Goal: Task Accomplishment & Management: Complete application form

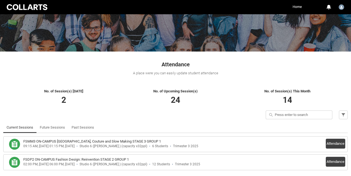
scroll to position [58, 0]
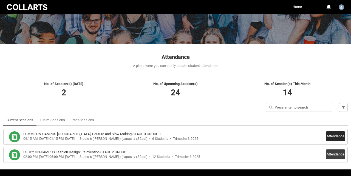
click at [336, 135] on button "Attendance" at bounding box center [335, 137] width 19 height 10
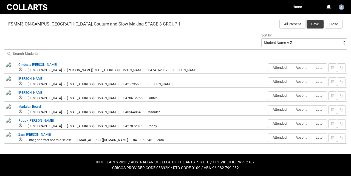
scroll to position [177, 0]
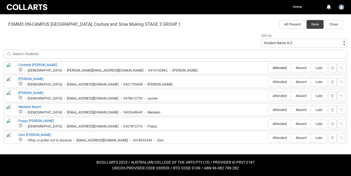
click at [276, 69] on span "Attended" at bounding box center [280, 68] width 23 height 4
click at [269, 68] on input "Attended" at bounding box center [268, 68] width 0 height 0
type lightning-radio-group "Attended"
radio input "true"
click at [275, 84] on label "Attended" at bounding box center [280, 82] width 23 height 9
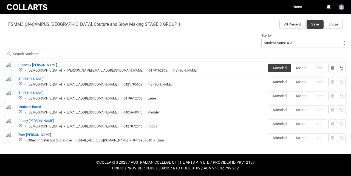
click at [269, 82] on input "Attended" at bounding box center [268, 82] width 0 height 0
type lightning-radio-group "Attended"
radio input "true"
click at [275, 100] on label "Attended" at bounding box center [280, 96] width 23 height 9
click at [269, 96] on input "Attended" at bounding box center [268, 96] width 0 height 0
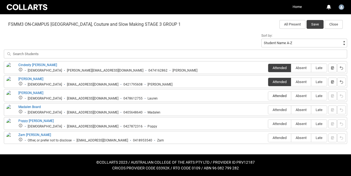
type lightning-radio-group "Attended"
radio input "true"
click at [275, 108] on span "Attended" at bounding box center [280, 110] width 23 height 4
click at [269, 110] on input "Attended" at bounding box center [268, 110] width 0 height 0
type lightning-radio-group "Attended"
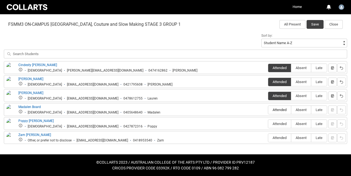
radio input "true"
click at [305, 122] on span "Absent" at bounding box center [302, 124] width 20 height 4
click at [292, 124] on input "Absent" at bounding box center [291, 124] width 0 height 0
type lightning-radio-group "Absent"
radio input "true"
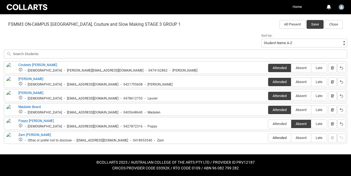
click at [279, 138] on span "Attended" at bounding box center [280, 138] width 23 height 4
click at [269, 138] on input "Attended" at bounding box center [268, 138] width 0 height 0
type lightning-radio-group "Attended"
radio input "true"
click at [314, 24] on button "Save" at bounding box center [315, 24] width 17 height 9
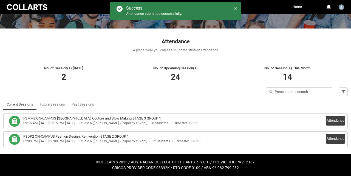
scroll to position [74, 0]
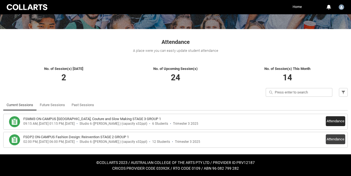
click at [340, 123] on button "Attendance" at bounding box center [335, 121] width 19 height 10
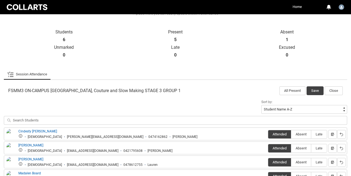
scroll to position [116, 0]
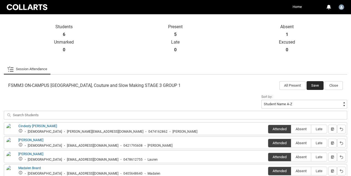
click at [316, 87] on button "Save" at bounding box center [315, 85] width 17 height 9
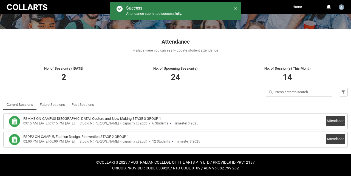
scroll to position [74, 0]
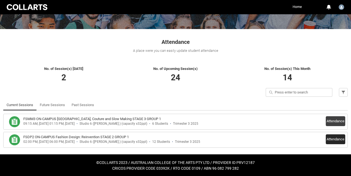
click at [332, 139] on button "Attendance" at bounding box center [335, 140] width 19 height 10
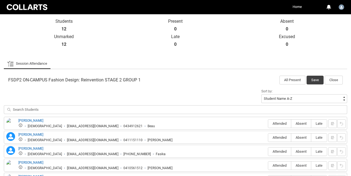
scroll to position [115, 0]
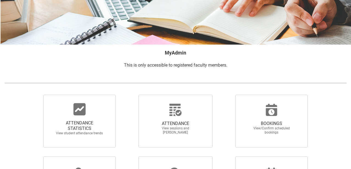
scroll to position [53, 0]
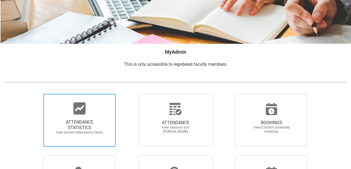
click at [77, 124] on span "ATTENDANCE STATISTICS" at bounding box center [79, 124] width 48 height 11
click at [34, 94] on input "ATTENDANCE STATISTICS View student attendance trends" at bounding box center [34, 93] width 0 height 0
radio input "true"
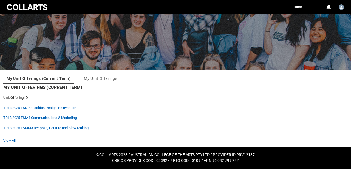
scroll to position [32, 0]
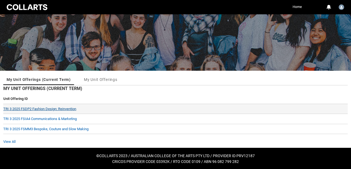
click at [67, 108] on link "TRI 3 2025 FSDP2 Fashion Design: Reinvention" at bounding box center [39, 109] width 73 height 4
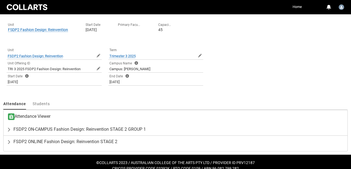
scroll to position [108, 0]
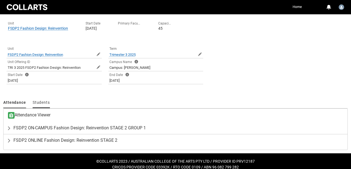
click at [37, 101] on span "Students" at bounding box center [41, 102] width 17 height 4
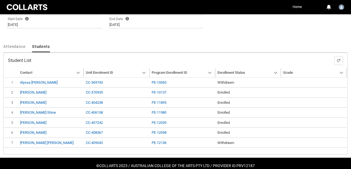
scroll to position [164, 0]
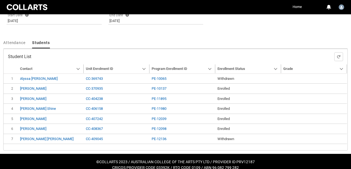
type input "240"
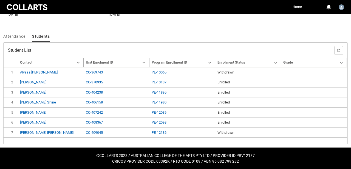
scroll to position [174, 0]
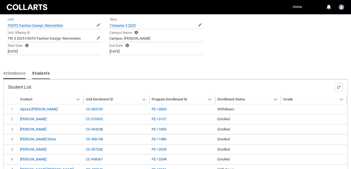
click at [20, 71] on span "Attendance" at bounding box center [14, 73] width 22 height 4
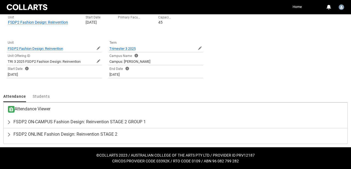
scroll to position [113, 0]
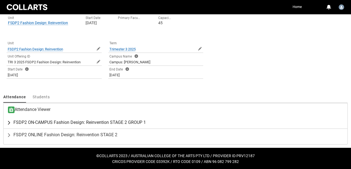
click at [93, 122] on span "FSDP2 ON-CAMPUS Fashion Design: Reinvention STAGE 2 GROUP 1" at bounding box center [79, 121] width 133 height 5
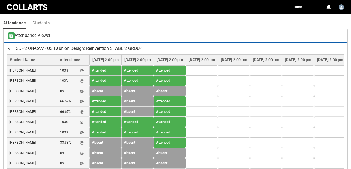
scroll to position [222, 0]
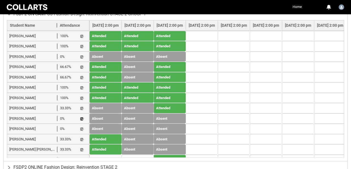
click at [82, 116] on lightning-primitive-icon "button" at bounding box center [82, 118] width 4 height 4
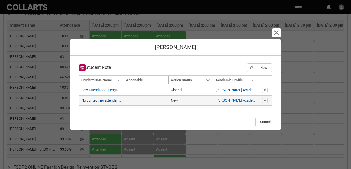
click at [99, 100] on link "No contact, no attendance" at bounding box center [102, 100] width 41 height 4
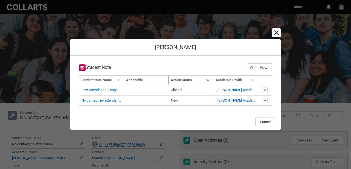
click at [275, 35] on lightning-primitive-icon "button" at bounding box center [276, 32] width 7 height 7
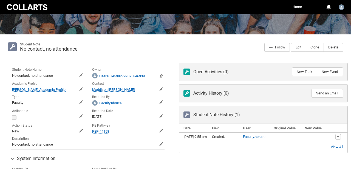
scroll to position [68, 0]
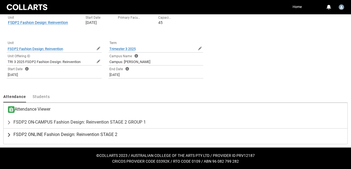
scroll to position [113, 0]
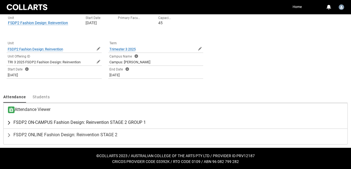
click at [71, 121] on span "FSDP2 ON-CAMPUS Fashion Design: Reinvention STAGE 2 GROUP 1" at bounding box center [79, 121] width 133 height 5
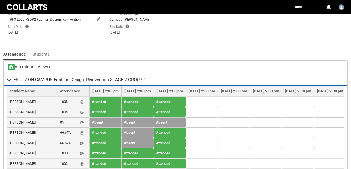
scroll to position [160, 0]
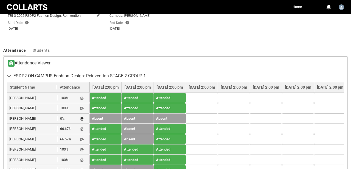
click at [83, 117] on lightning-primitive-icon "button" at bounding box center [82, 118] width 4 height 4
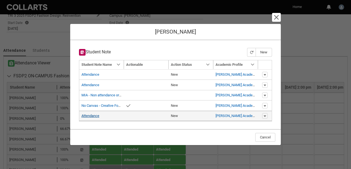
click at [86, 116] on link "Attendance" at bounding box center [91, 115] width 18 height 4
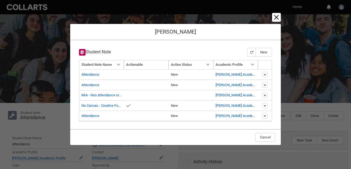
click at [276, 18] on lightning-primitive-icon "button" at bounding box center [276, 17] width 7 height 7
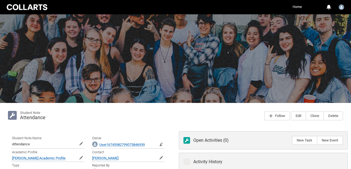
scroll to position [87, 0]
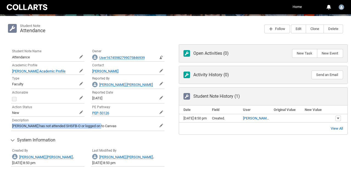
drag, startPoint x: 100, startPoint y: 125, endPoint x: 12, endPoint y: 124, distance: 88.7
click at [12, 124] on div "Description Deng has not attended SHSFB-O or logged on to Canvas Edit Descripti…" at bounding box center [88, 123] width 154 height 15
copy p "Deng has not attended SHSFB-O or logged on to Canvas"
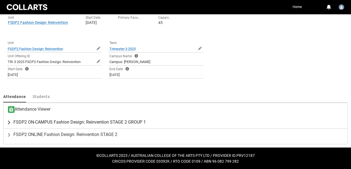
scroll to position [113, 0]
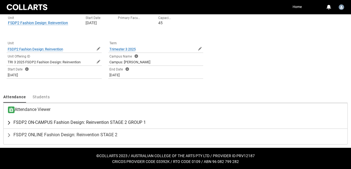
click at [103, 121] on span "FSDP2 ON-CAMPUS Fashion Design: Reinvention STAGE 2 GROUP 1" at bounding box center [79, 121] width 133 height 5
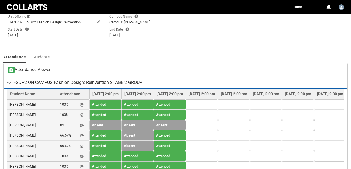
scroll to position [165, 0]
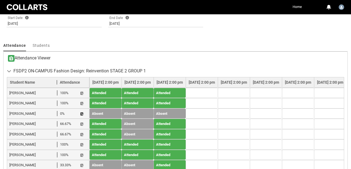
click at [81, 113] on lightning-primitive-icon "button" at bounding box center [82, 113] width 4 height 4
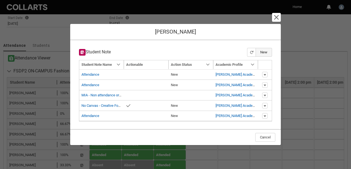
click at [262, 54] on button "New" at bounding box center [264, 52] width 16 height 9
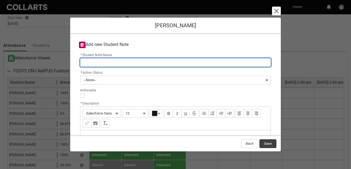
click at [88, 62] on input "* Student Note Name" at bounding box center [175, 62] width 191 height 9
type lightning-primitive-input-simple "A"
type input "A"
type lightning-primitive-input-simple "Ar"
type input "Ar"
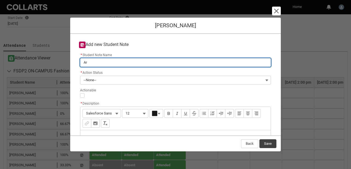
type lightning-primitive-input-simple "A"
type input "A"
type lightning-primitive-input-simple "At"
type input "At"
type lightning-primitive-input-simple "Att"
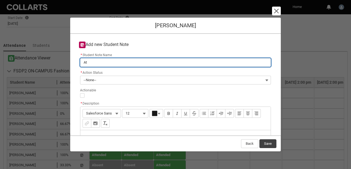
type input "Att"
type lightning-primitive-input-simple "Atte"
type input "Atte"
type lightning-primitive-input-simple "Atten"
type input "Atten"
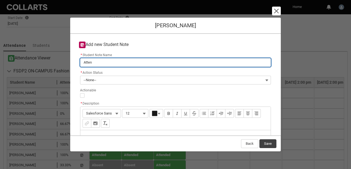
type lightning-primitive-input-simple "Attend"
type input "Attend"
type lightning-primitive-input-simple "Attenda"
type input "Attenda"
type lightning-primitive-input-simple "Attendan"
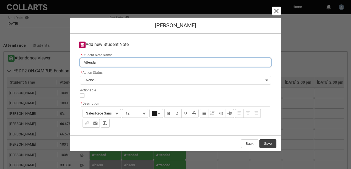
type input "Attendan"
type lightning-primitive-input-simple "Attendanc"
type input "Attendanc"
type lightning-primitive-input-simple "Attendance"
type input "Attendance"
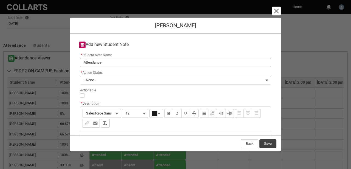
click at [111, 80] on button "--None--" at bounding box center [175, 80] width 191 height 9
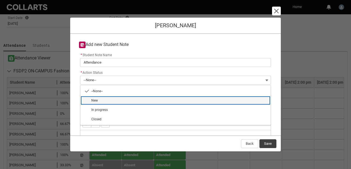
click at [104, 99] on span "New" at bounding box center [179, 100] width 176 height 5
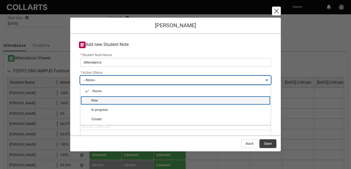
type lightning-combobox "New"
type lightning-picklist "New"
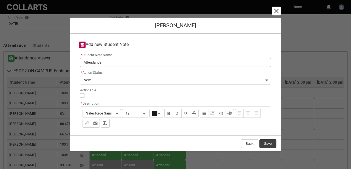
click at [86, 130] on div "Description" at bounding box center [175, 143] width 191 height 26
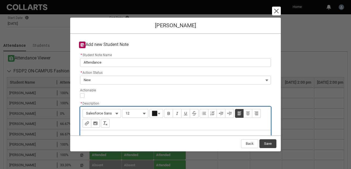
type lightning-input-rich-text "<p>Deng has not attended SHSFB-O or logged on to Canvas</p>"
click at [136, 134] on p "Deng has not attended SHSFB-O or logged on to Canvas" at bounding box center [176, 136] width 182 height 5
type lightning-input-rich-text "<p>Deng has not attended SHSFB- or logged on to Canvas</p>"
type lightning-input-rich-text "<p>Deng has not attended FSDP2 or logged on to Canvas</p>"
drag, startPoint x: 170, startPoint y: 106, endPoint x: 94, endPoint y: 100, distance: 76.3
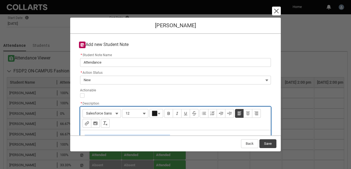
click at [94, 130] on div "Deng has not attended FSDP2 or logged on to Canvas" at bounding box center [175, 143] width 191 height 26
copy p "Deng has not attended FSDP2 or logged on to Canvas"
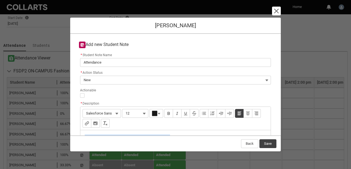
click at [267, 143] on button "Save" at bounding box center [268, 143] width 17 height 9
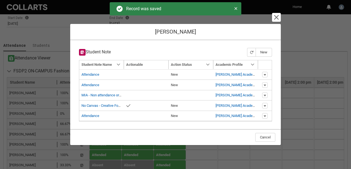
type input "163"
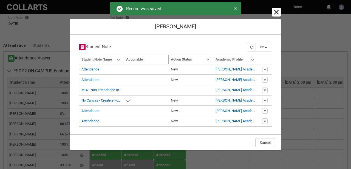
click at [275, 14] on lightning-primitive-icon "button" at bounding box center [276, 12] width 7 height 7
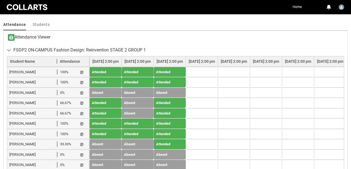
scroll to position [187, 0]
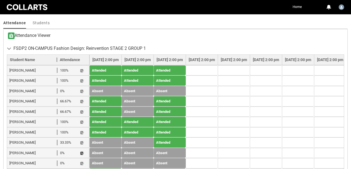
click at [83, 151] on lightning-primitive-icon "button" at bounding box center [82, 153] width 4 height 4
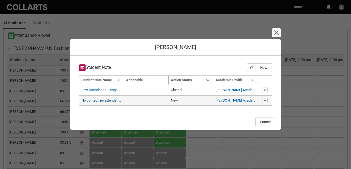
click at [97, 99] on link "No contact, no attendance" at bounding box center [102, 100] width 41 height 4
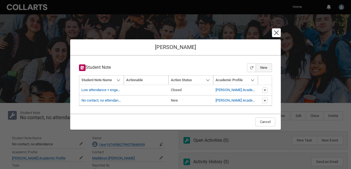
click at [262, 68] on button "New" at bounding box center [264, 67] width 16 height 9
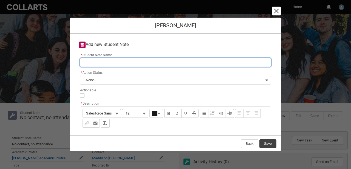
click at [106, 65] on input "* Student Note Name" at bounding box center [175, 62] width 191 height 9
type lightning-primitive-input-simple "a"
type input "a"
type lightning-primitive-input-simple "at"
type input "at"
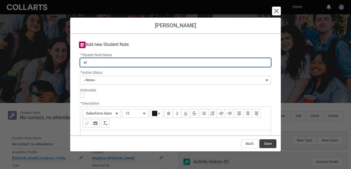
type lightning-primitive-input-simple "att"
type input "att"
type lightning-primitive-input-simple "atte"
type input "atte"
type lightning-primitive-input-simple "att"
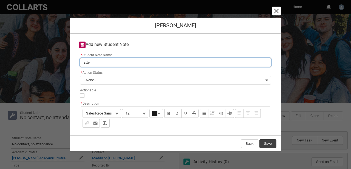
type input "att"
type lightning-primitive-input-simple "at"
type input "at"
type lightning-primitive-input-simple "a"
type input "a"
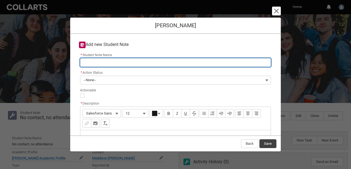
type lightning-primitive-input-simple "A"
type input "A"
type lightning-primitive-input-simple "At"
type input "At"
type lightning-primitive-input-simple "Att"
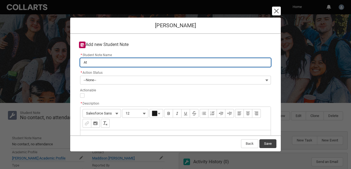
type input "Att"
type lightning-primitive-input-simple "Atte"
type input "Atte"
type lightning-primitive-input-simple "Atten"
type input "Atten"
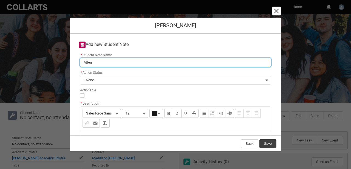
type lightning-primitive-input-simple "Attend"
type input "Attend"
type lightning-primitive-input-simple "Attenda"
type input "Attenda"
type lightning-primitive-input-simple "Attendan"
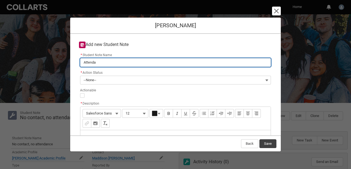
type input "Attendan"
type lightning-primitive-input-simple "Attendanc"
type input "Attendanc"
type lightning-primitive-input-simple "Attendance"
type input "Attendance"
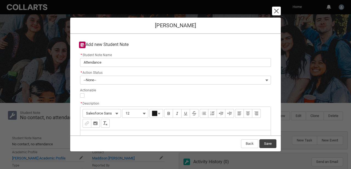
click at [97, 82] on button "--None--" at bounding box center [175, 80] width 191 height 9
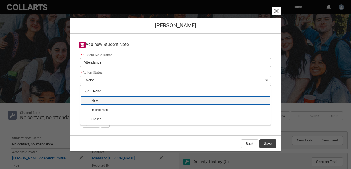
click at [97, 101] on span "New" at bounding box center [94, 100] width 7 height 4
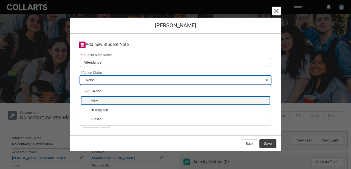
type lightning-combobox "New"
type lightning-picklist "New"
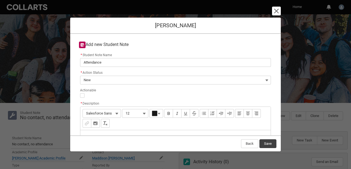
click at [87, 130] on div "Description" at bounding box center [175, 143] width 191 height 26
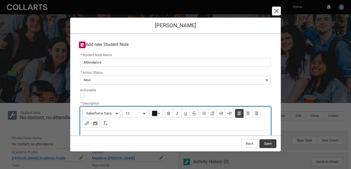
type lightning-input-rich-text "<p>Deng has not attended FSDP2 or logged on to Canvas</p>"
click at [93, 134] on p "Deng has not attended FSDP2 or logged on to Canvas" at bounding box center [176, 136] width 182 height 5
type lightning-input-rich-text "<p>Den has not attended FSDP2 or logged on to Canvas</p>"
type lightning-input-rich-text "<p>Maddison has not attended FSDP2 or logged on to Canvas</p>"
click at [267, 144] on button "Save" at bounding box center [268, 143] width 17 height 9
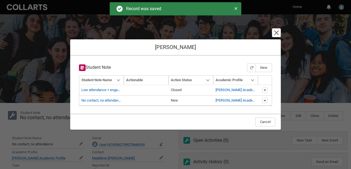
type input "163"
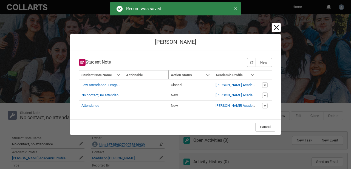
click at [278, 28] on lightning-primitive-icon "button" at bounding box center [276, 27] width 7 height 7
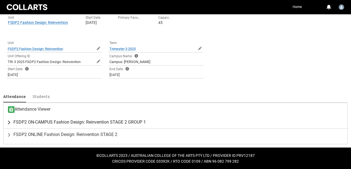
scroll to position [113, 0]
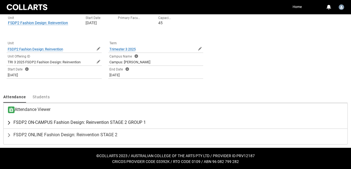
click at [97, 122] on span "FSDP2 ON-CAMPUS Fashion Design: Reinvention STAGE 2 GROUP 1" at bounding box center [79, 121] width 133 height 5
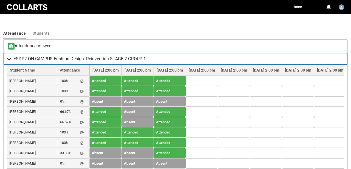
scroll to position [221, 0]
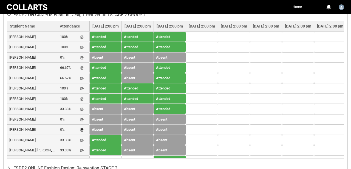
click at [82, 128] on lightning-primitive-icon "button" at bounding box center [82, 130] width 4 height 4
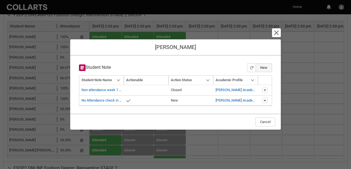
click at [264, 68] on button "New" at bounding box center [264, 67] width 16 height 9
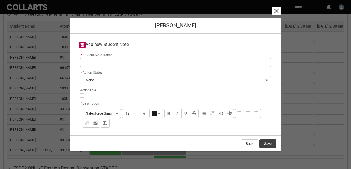
click at [99, 62] on input "* Student Note Name" at bounding box center [175, 62] width 191 height 9
type lightning-primitive-input-simple "A"
type input "A"
type lightning-primitive-input-simple "At"
type input "At"
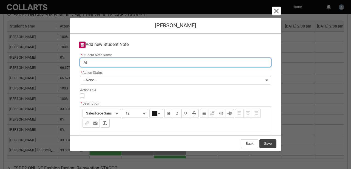
type lightning-primitive-input-simple "Att"
type input "Att"
type lightning-primitive-input-simple "Atte"
type input "Atte"
type lightning-primitive-input-simple "Atten"
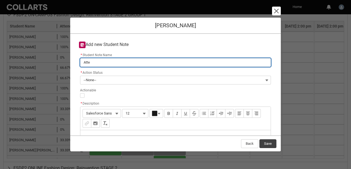
type input "Atten"
type lightning-primitive-input-simple "Attend"
type input "Attend"
type lightning-primitive-input-simple "Attenda"
type input "Attenda"
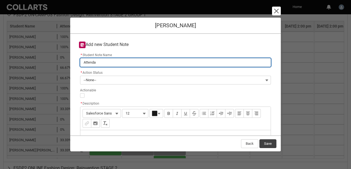
type lightning-primitive-input-simple "Attendan"
type input "Attendan"
type lightning-primitive-input-simple "Attendanc"
type input "Attendanc"
type lightning-primitive-input-simple "Attendance"
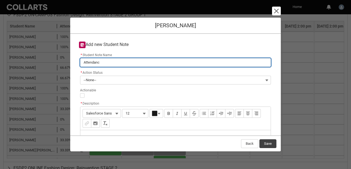
type input "Attendance"
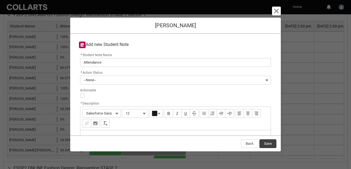
click at [99, 80] on button "--None--" at bounding box center [175, 80] width 191 height 9
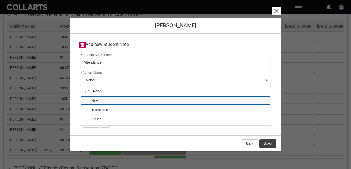
click at [97, 98] on span "New" at bounding box center [94, 100] width 7 height 4
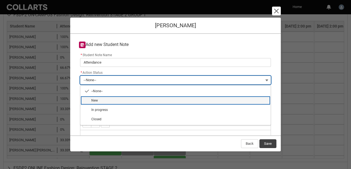
type lightning-combobox "New"
type lightning-picklist "New"
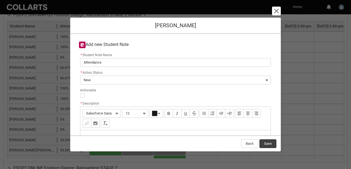
click at [96, 130] on div "Description" at bounding box center [175, 143] width 191 height 26
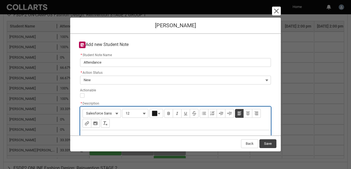
type lightning-input-rich-text "<p>Deng has not attended FSDP2 or logged on to Canvas</p>"
click at [93, 134] on p "Deng has not attended FSDP2 or logged on to Canvas" at bounding box center [176, 136] width 182 height 5
type lightning-input-rich-text "<p>Den has not attended FSDP2 or logged on to Canvas</p>"
type lightning-input-rich-text "<p>Madison has not attended FSDP2 or logged on to Canvas</p>"
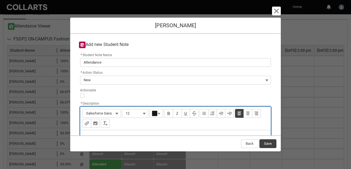
scroll to position [190, 0]
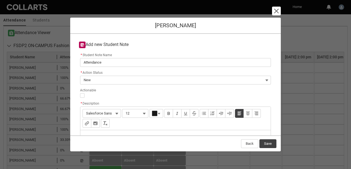
click at [272, 144] on button "Save" at bounding box center [268, 143] width 17 height 9
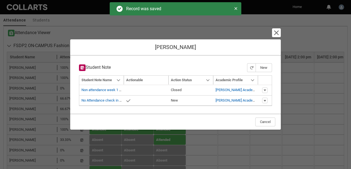
type input "163"
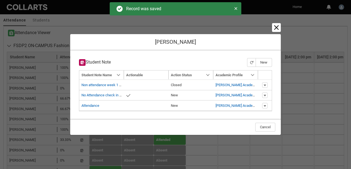
click at [276, 28] on lightning-primitive-icon "button" at bounding box center [276, 27] width 7 height 7
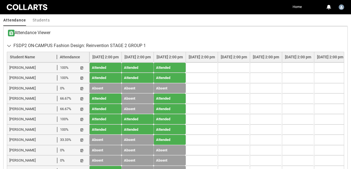
scroll to position [213, 0]
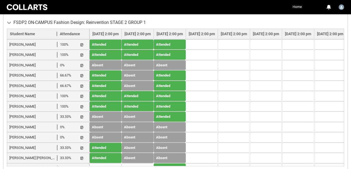
click at [113, 163] on td at bounding box center [106, 168] width 32 height 10
click at [144, 163] on td at bounding box center [138, 168] width 32 height 10
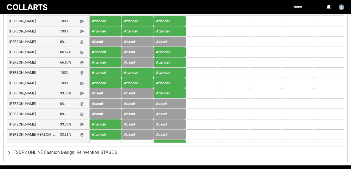
scroll to position [237, 0]
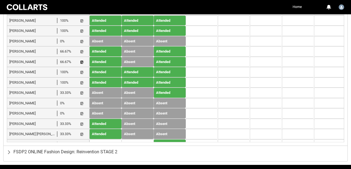
click at [82, 61] on lightning-primitive-icon "button" at bounding box center [82, 62] width 4 height 4
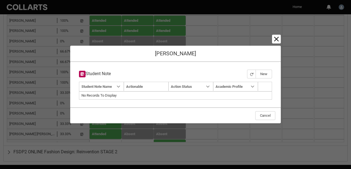
click at [279, 39] on lightning-primitive-icon "button" at bounding box center [276, 39] width 7 height 7
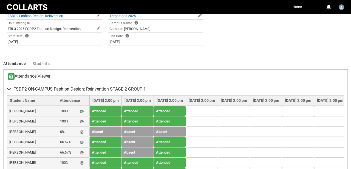
scroll to position [147, 0]
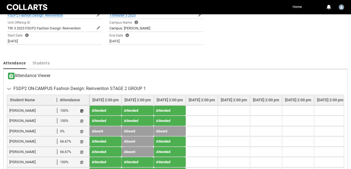
click at [82, 109] on lightning-primitive-icon "button" at bounding box center [82, 110] width 4 height 4
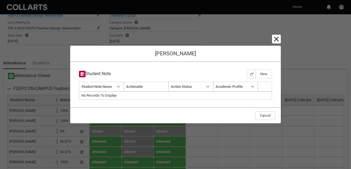
click at [276, 40] on lightning-primitive-icon "button" at bounding box center [276, 39] width 7 height 7
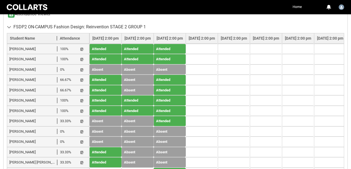
scroll to position [209, 0]
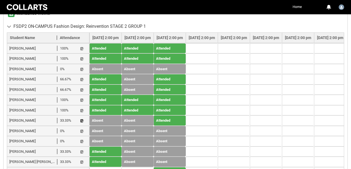
click at [82, 119] on lightning-primitive-icon "button" at bounding box center [82, 121] width 4 height 4
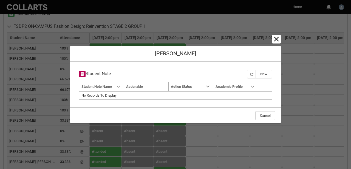
click at [276, 38] on lightning-primitive-icon "button" at bounding box center [276, 39] width 7 height 7
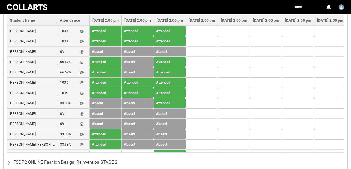
scroll to position [227, 0]
click at [82, 132] on lightning-primitive-icon "button" at bounding box center [82, 134] width 4 height 4
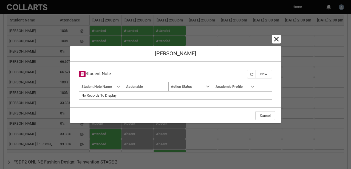
click at [276, 41] on lightning-primitive-icon "button" at bounding box center [276, 39] width 7 height 7
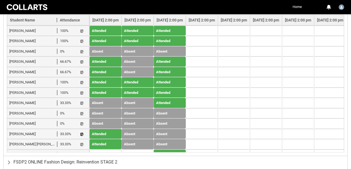
click at [82, 132] on lightning-primitive-icon "button" at bounding box center [82, 134] width 4 height 4
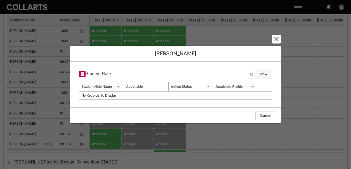
click at [260, 76] on button "New" at bounding box center [264, 73] width 16 height 9
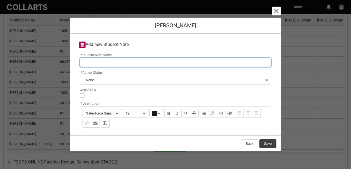
click at [96, 63] on input "* Student Note Name" at bounding box center [175, 62] width 191 height 9
type lightning-primitive-input-simple "A"
type input "A"
type lightning-primitive-input-simple "At"
type input "At"
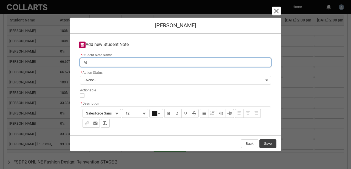
type lightning-primitive-input-simple "Att"
type input "Att"
type lightning-primitive-input-simple "Atte"
type input "Atte"
type lightning-primitive-input-simple "Atten"
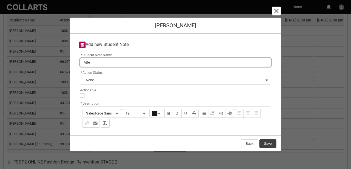
type input "Atten"
type lightning-primitive-input-simple "Attend"
type input "Attend"
type lightning-primitive-input-simple "Attenda"
type input "Attenda"
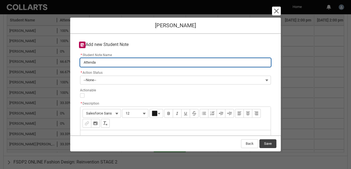
type lightning-primitive-input-simple "Attendan"
type input "Attendan"
type lightning-primitive-input-simple "Attendanc"
type input "Attendanc"
type lightning-primitive-input-simple "Attendance"
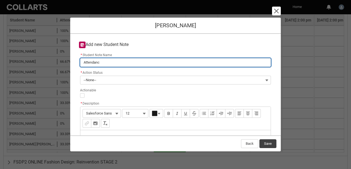
type input "Attendance"
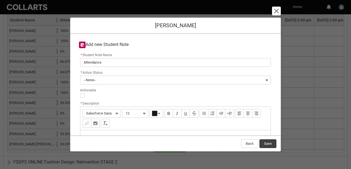
click at [101, 79] on button "--None--" at bounding box center [175, 80] width 191 height 9
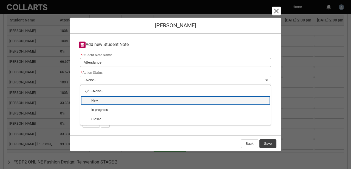
click at [96, 97] on lightning-base-combobox-item "New" at bounding box center [175, 100] width 191 height 9
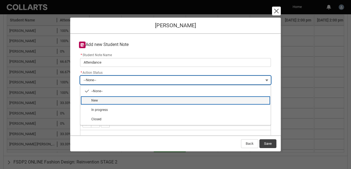
type lightning-combobox "New"
type lightning-picklist "New"
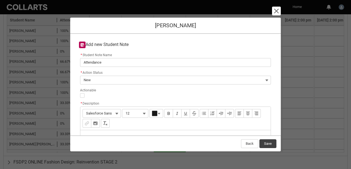
click at [83, 130] on div "Description" at bounding box center [175, 143] width 191 height 26
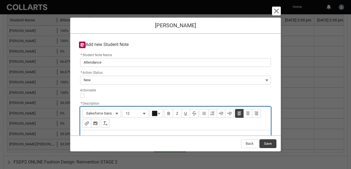
type lightning-input-rich-text "<p>Deng has not attended FSDP2 or logged on to Canvas</p>"
click at [92, 134] on p "Deng has not attended FSDP2 or logged on to Canvas" at bounding box center [176, 136] width 182 height 5
type lightning-input-rich-text "<p>Den has not attended FSDP2 or logged on to Canvas</p>"
drag, startPoint x: 134, startPoint y: 114, endPoint x: 173, endPoint y: 113, distance: 39.3
click at [173, 134] on p "Mark has not attended FSDP2 or logged on to Canvas" at bounding box center [176, 136] width 182 height 5
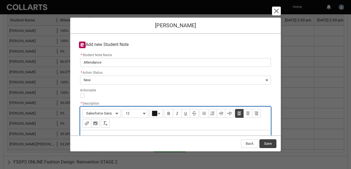
type lightning-input-rich-text "<p>Mark has not attended FSDP2 for the last two weeks</p>"
click at [270, 143] on button "Save" at bounding box center [268, 143] width 17 height 9
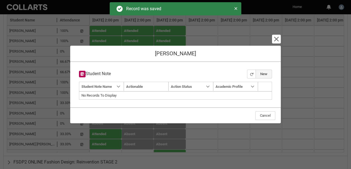
type input "163"
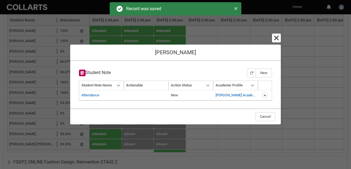
click at [276, 40] on lightning-primitive-icon "button" at bounding box center [276, 38] width 7 height 7
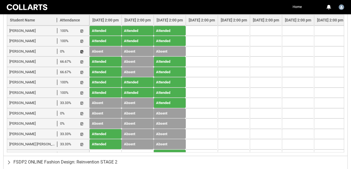
click at [81, 51] on lightning-primitive-icon "button" at bounding box center [82, 51] width 4 height 4
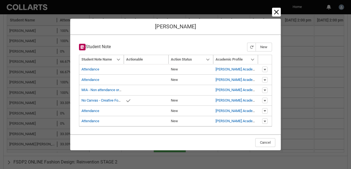
click at [277, 12] on lightning-primitive-icon "button" at bounding box center [276, 12] width 7 height 7
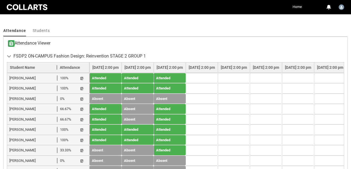
scroll to position [179, 0]
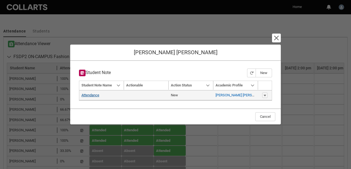
click at [98, 95] on link "Attendance" at bounding box center [91, 95] width 18 height 4
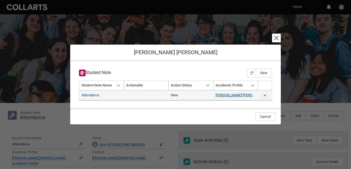
click at [238, 94] on link "Matilda Alfred Keenan Academic Profile" at bounding box center [256, 95] width 81 height 4
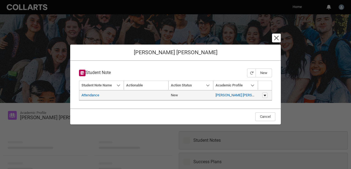
click at [265, 96] on lightning-primitive-icon "button" at bounding box center [265, 95] width 3 height 4
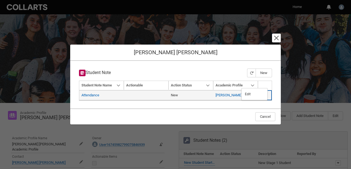
click at [177, 94] on lightning-base-formatted-text "New" at bounding box center [174, 95] width 7 height 4
click at [127, 99] on td "False" at bounding box center [146, 95] width 45 height 10
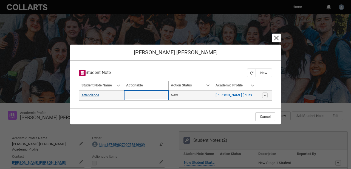
click at [91, 94] on link "Attendance" at bounding box center [91, 95] width 18 height 4
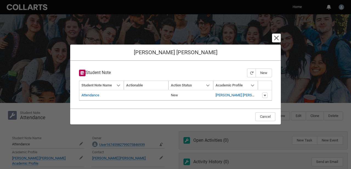
drag, startPoint x: 126, startPoint y: 53, endPoint x: 126, endPoint y: 44, distance: 8.8
click at [126, 44] on div "Matilda Alfred Keenan" at bounding box center [175, 52] width 211 height 16
click at [275, 37] on lightning-primitive-icon "button" at bounding box center [276, 38] width 7 height 7
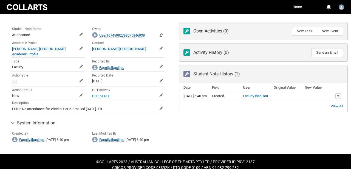
scroll to position [109, 0]
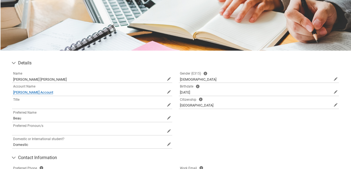
scroll to position [46, 0]
